Goal: Obtain resource: Download file/media

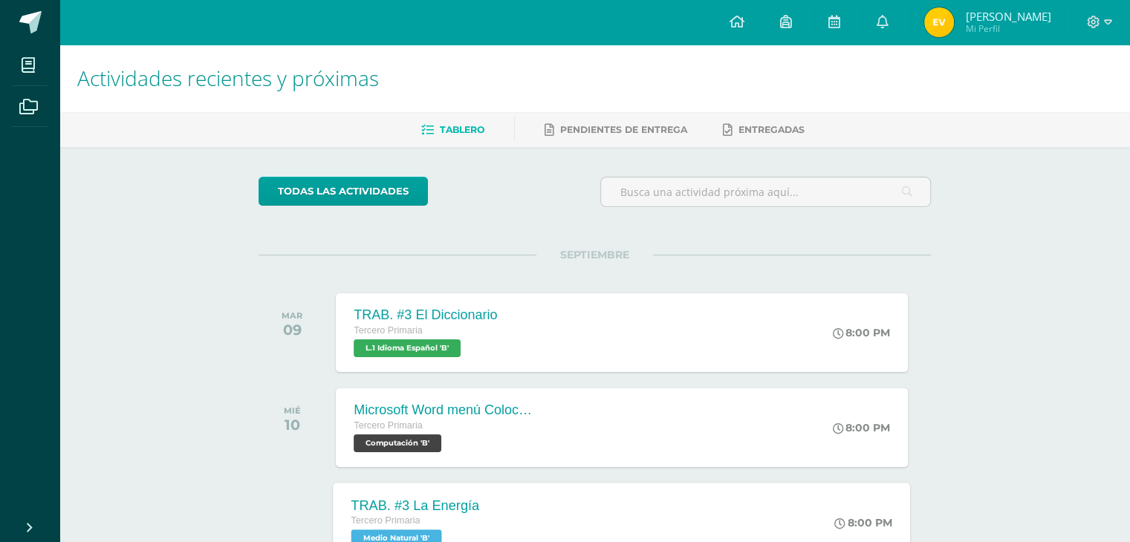
click at [526, 504] on div "TRAB. #3 La Energía Tercero Primaria Medio Natural 'B' 8:00 PM TRAB. #3 La Ener…" at bounding box center [622, 522] width 577 height 79
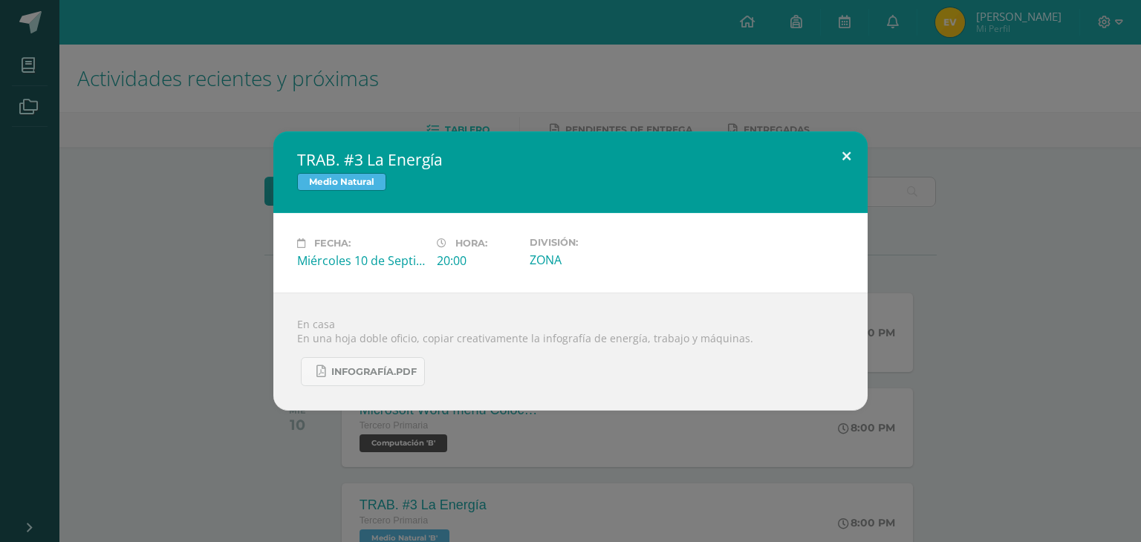
click at [845, 163] on button at bounding box center [846, 156] width 42 height 51
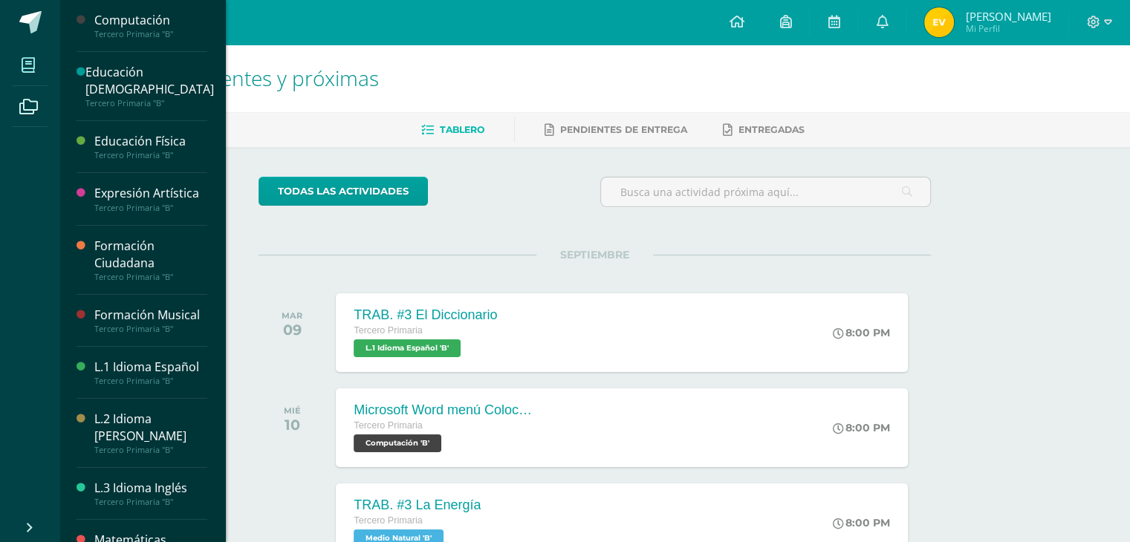
click at [29, 58] on icon at bounding box center [28, 65] width 13 height 15
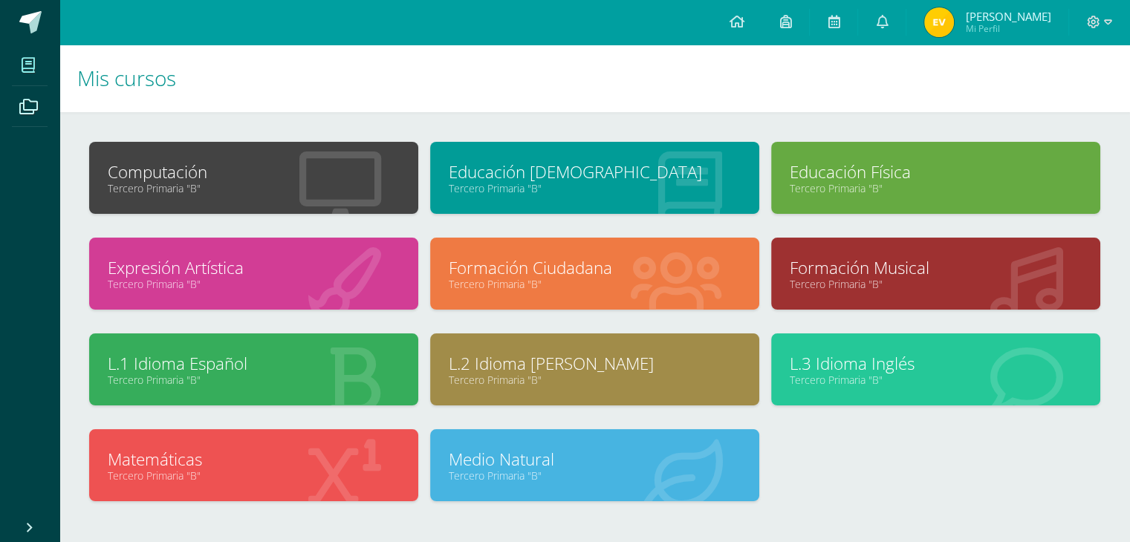
click at [579, 266] on link "Formación Ciudadana" at bounding box center [595, 267] width 292 height 23
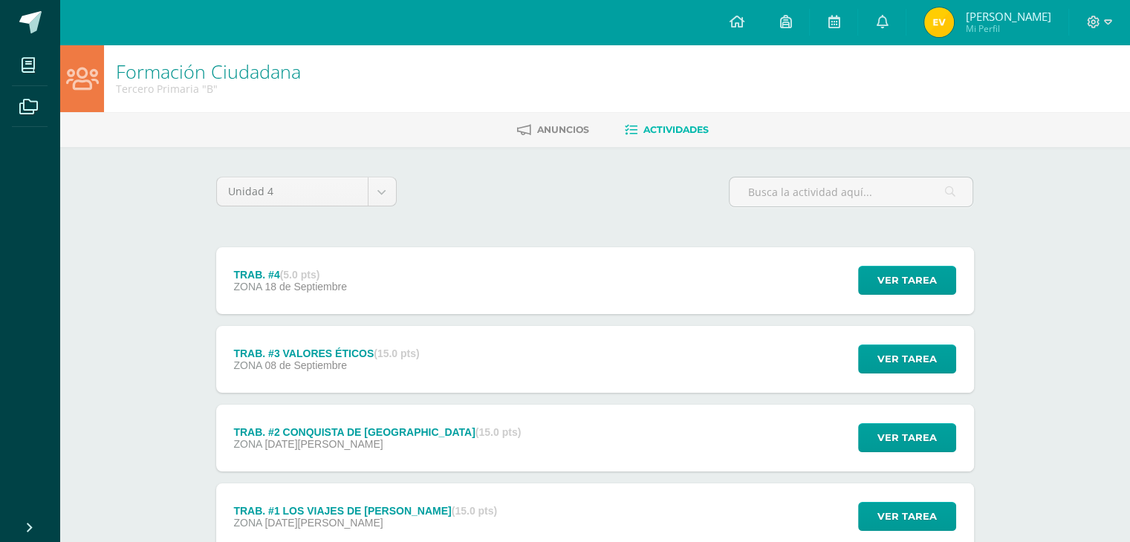
click at [367, 287] on div "TRAB. #4 (5.0 pts) ZONA [DATE] Ver tarea TRAB. #4 Formación Ciudadana Cargando …" at bounding box center [595, 280] width 758 height 67
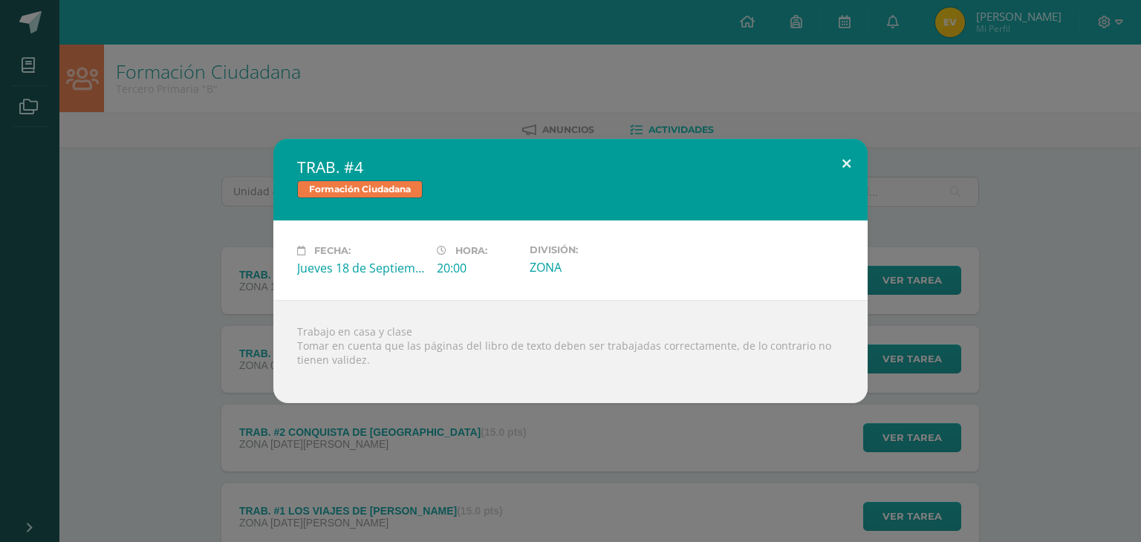
click at [854, 154] on button at bounding box center [846, 164] width 42 height 51
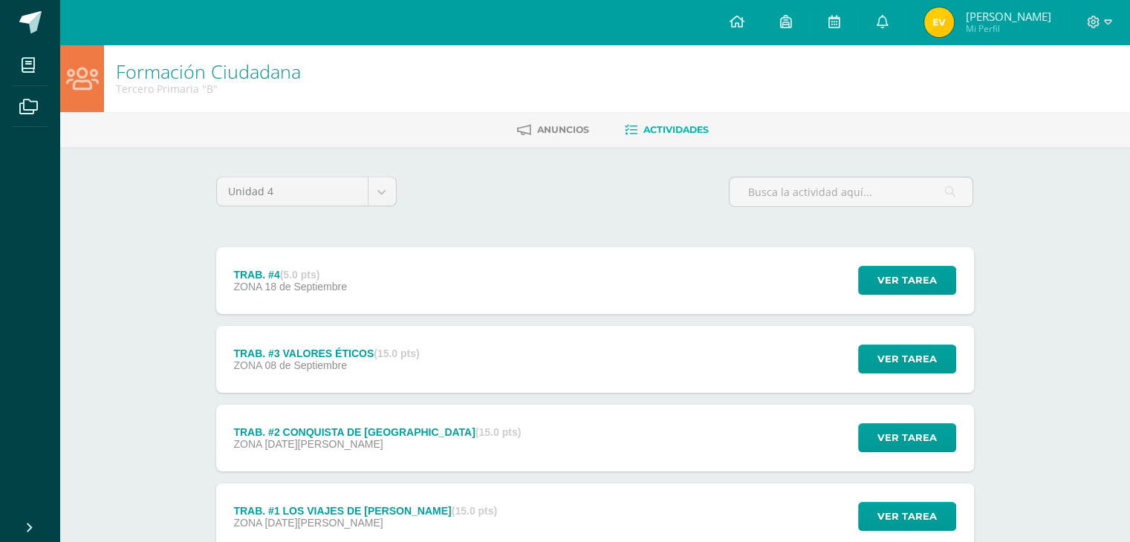
click at [595, 374] on div "TRAB. #3 VALORES ÉTICOS (15.0 pts) ZONA [DATE] Ver tarea TRAB. #3 VALORES ÉTICO…" at bounding box center [595, 359] width 758 height 67
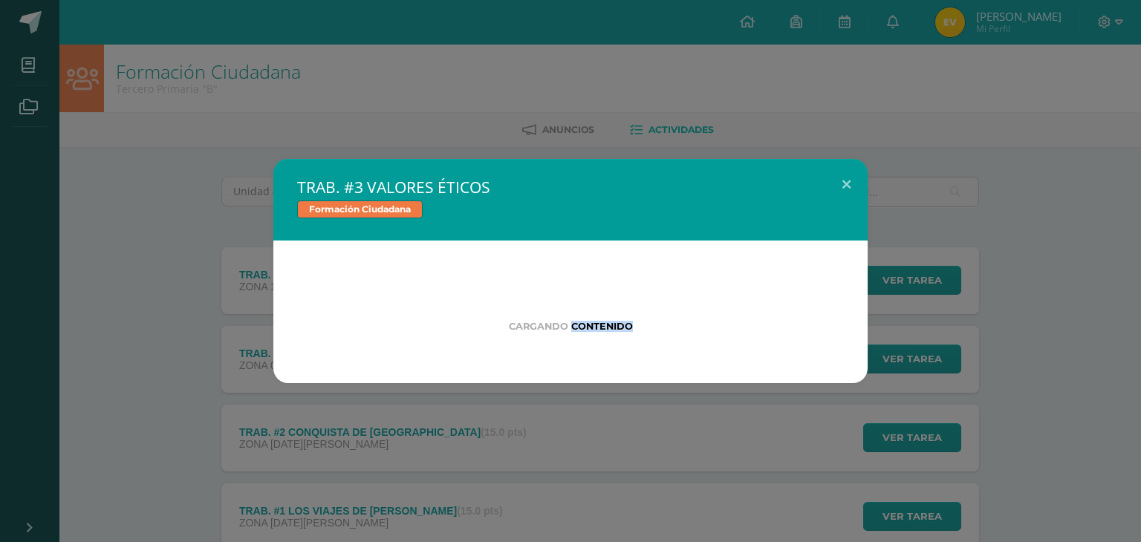
click at [595, 374] on div "Cargando contenido" at bounding box center [570, 312] width 594 height 143
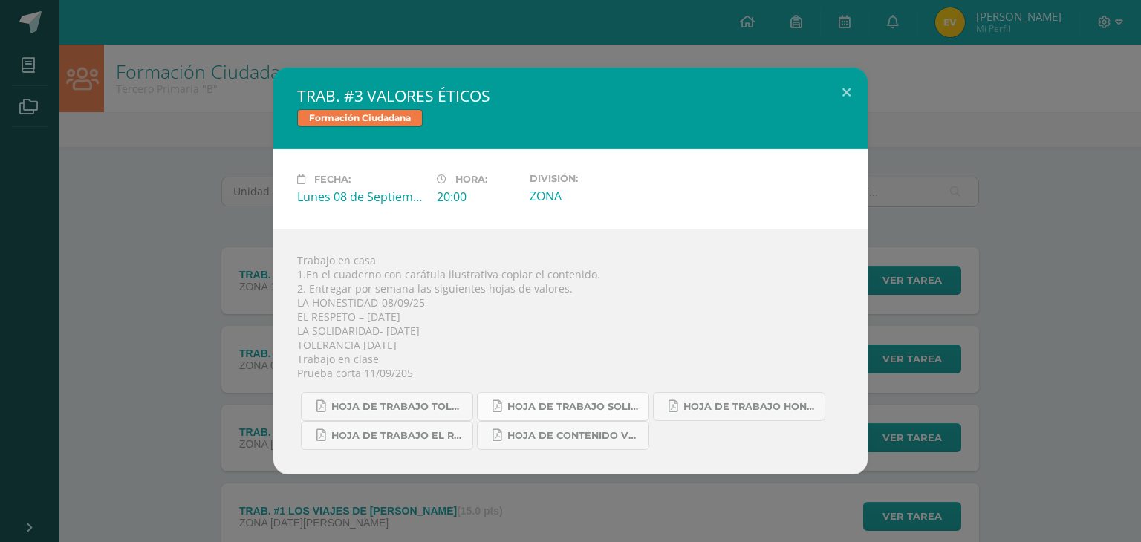
click at [617, 405] on span "HOJA DE TRABAJO SOLIDARIDAD.pdf" at bounding box center [574, 407] width 134 height 12
